Goal: Register for event/course

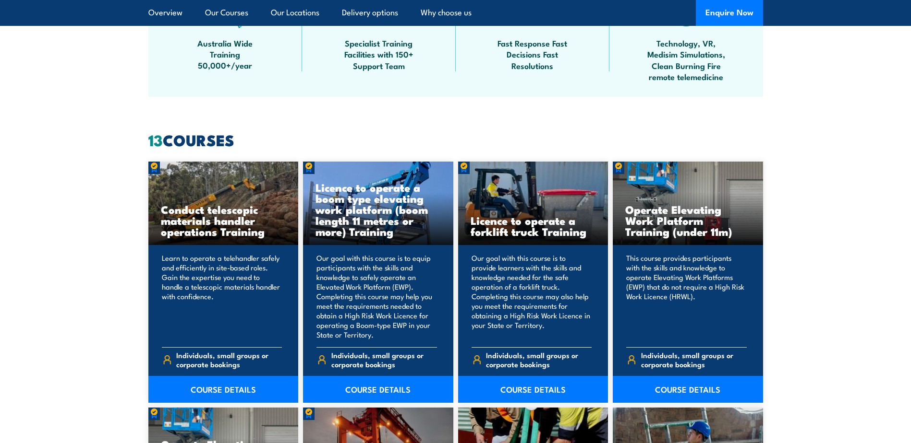
scroll to position [672, 0]
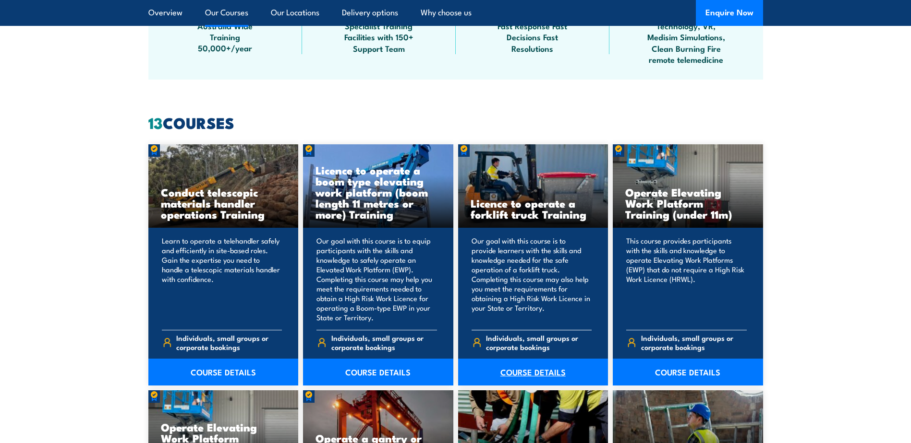
click at [524, 370] on link "COURSE DETAILS" at bounding box center [533, 372] width 150 height 27
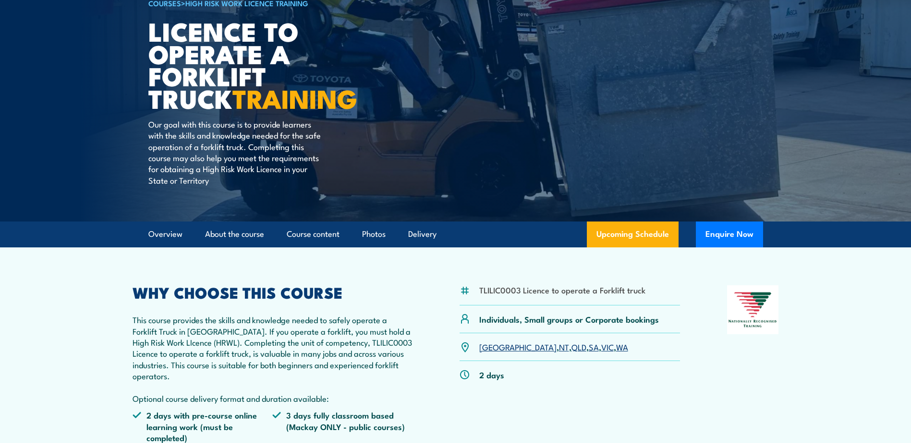
scroll to position [96, 0]
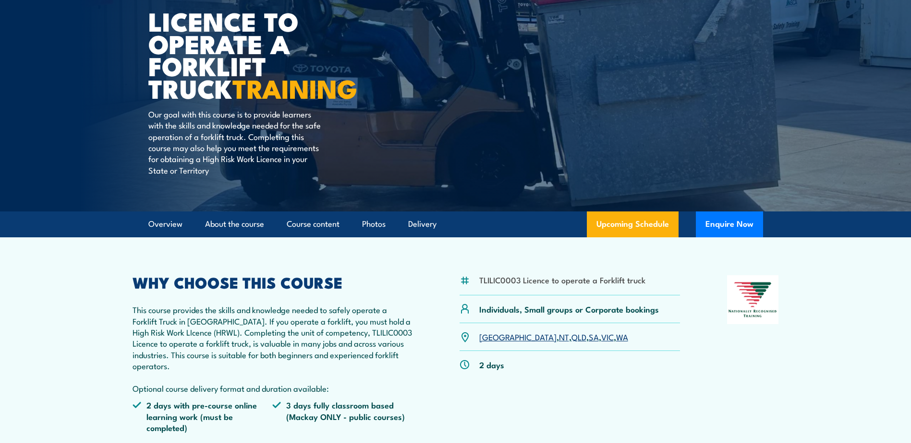
click at [588, 338] on link "SA" at bounding box center [593, 337] width 10 height 12
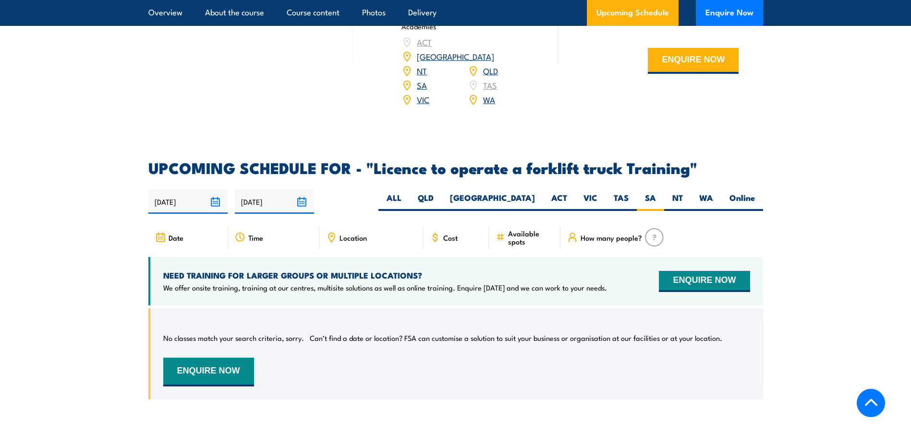
scroll to position [1458, 0]
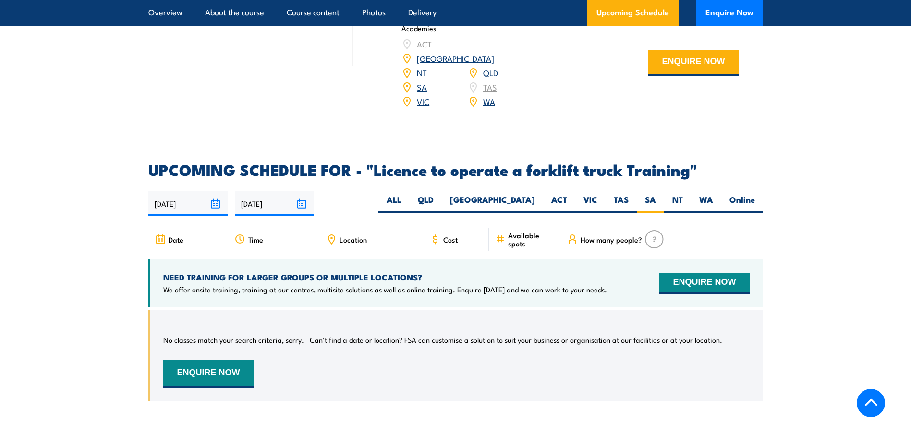
click at [354, 236] on span "Location" at bounding box center [352, 240] width 27 height 8
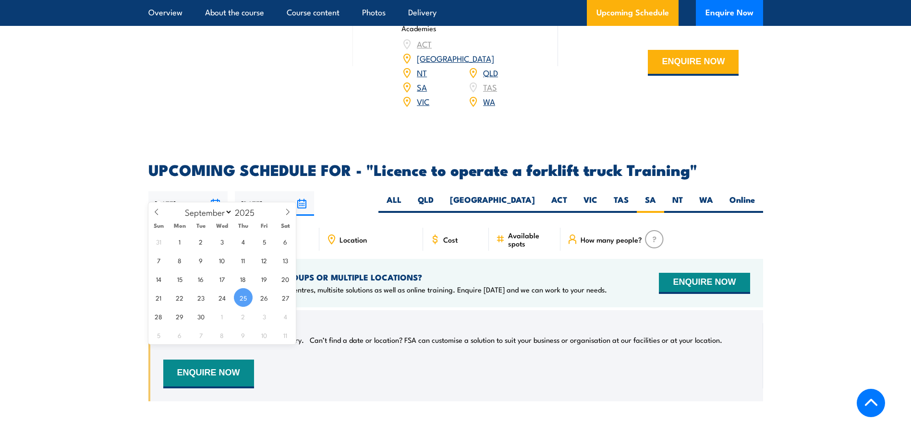
click at [167, 192] on input "[DATE]" at bounding box center [187, 204] width 79 height 24
click at [74, 201] on section "UPCOMING SCHEDULE FOR - "Licence to operate a forklift truck Training" [DATE] […" at bounding box center [455, 289] width 911 height 253
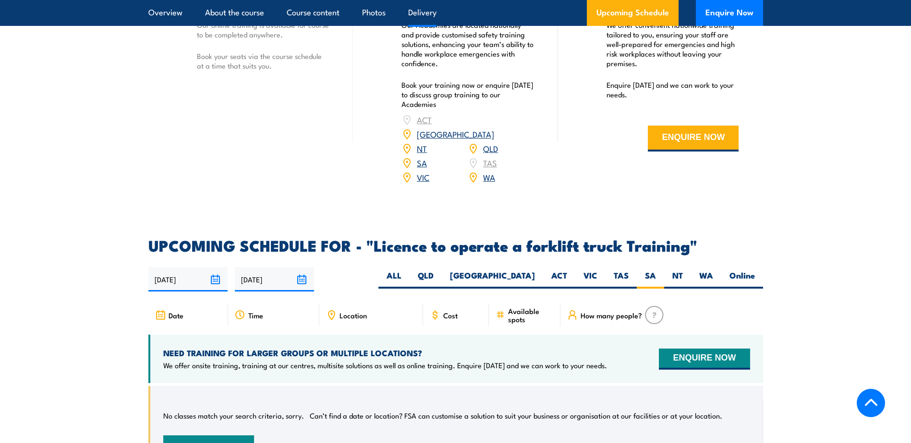
scroll to position [1266, 0]
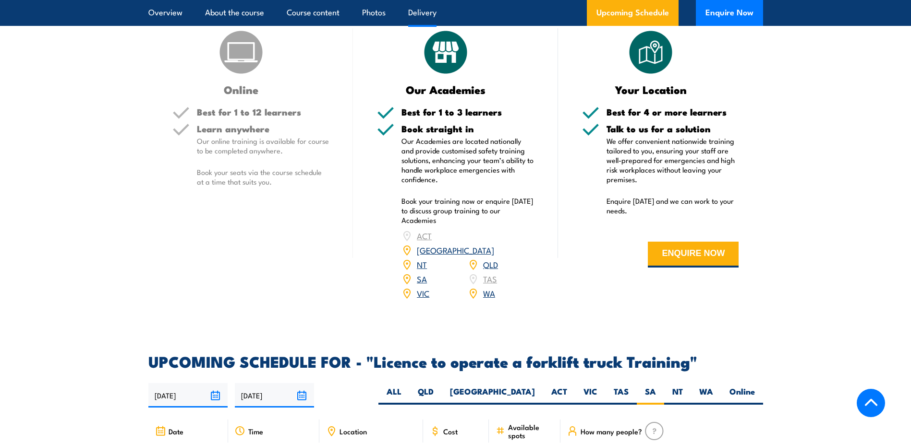
click at [418, 273] on link "SA" at bounding box center [422, 279] width 10 height 12
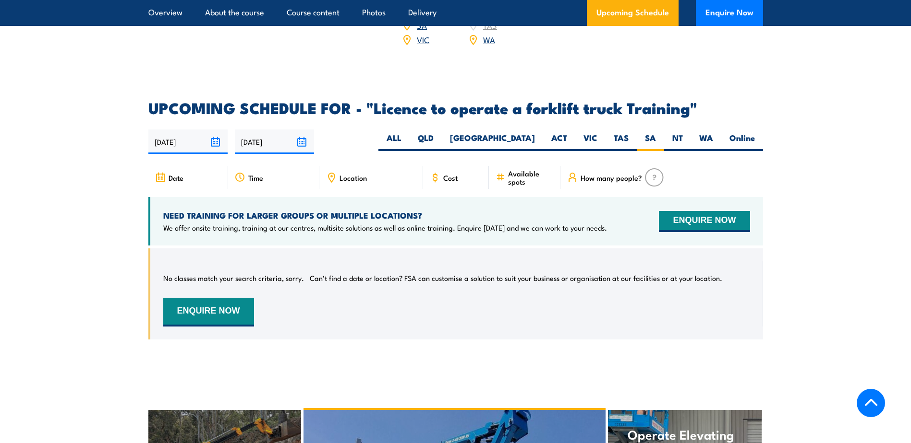
scroll to position [1558, 0]
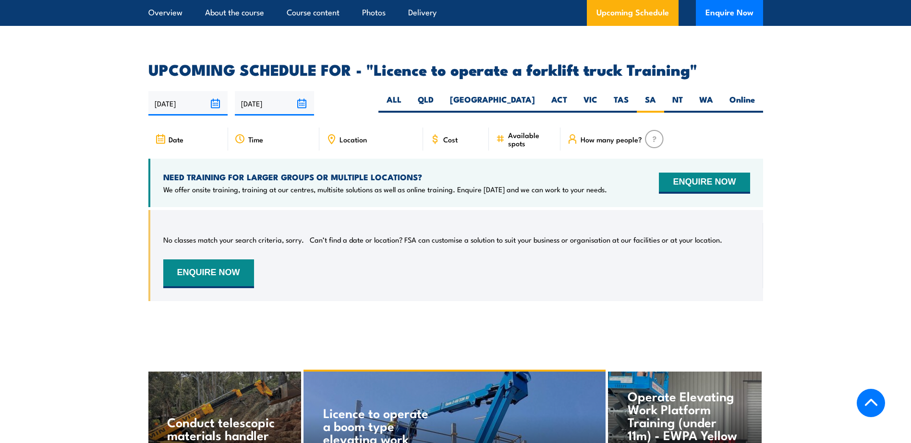
click at [245, 128] on div "Time" at bounding box center [273, 139] width 91 height 23
click at [179, 135] on span "Date" at bounding box center [175, 139] width 15 height 8
click at [267, 128] on div "Time" at bounding box center [273, 139] width 91 height 23
click at [343, 135] on span "Location" at bounding box center [352, 139] width 27 height 8
click at [431, 134] on icon at bounding box center [435, 139] width 11 height 11
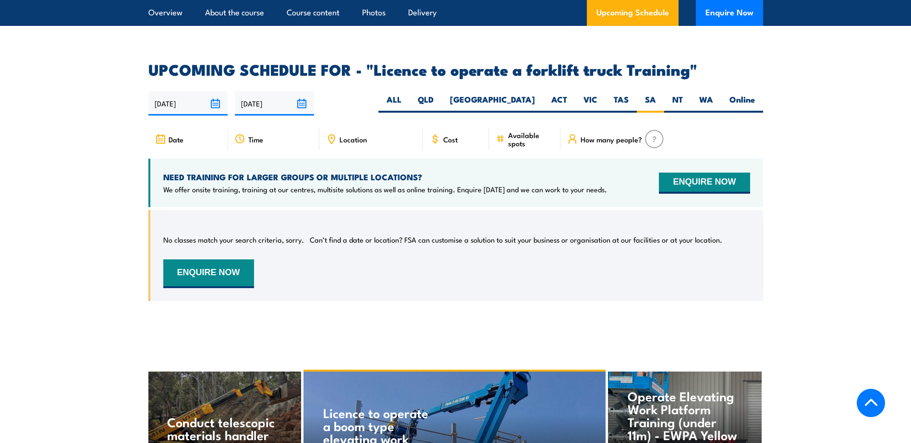
click at [495, 134] on icon at bounding box center [500, 139] width 10 height 11
click at [587, 135] on span "How many people?" at bounding box center [610, 139] width 61 height 8
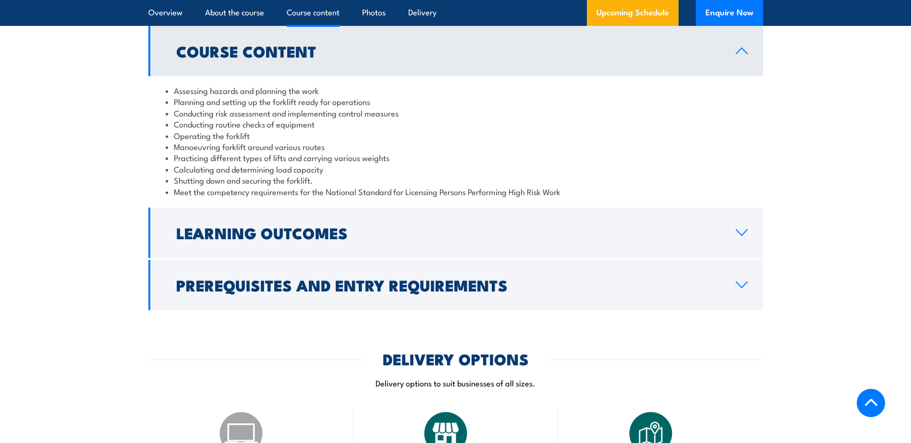
scroll to position [791, 0]
